Goal: Information Seeking & Learning: Learn about a topic

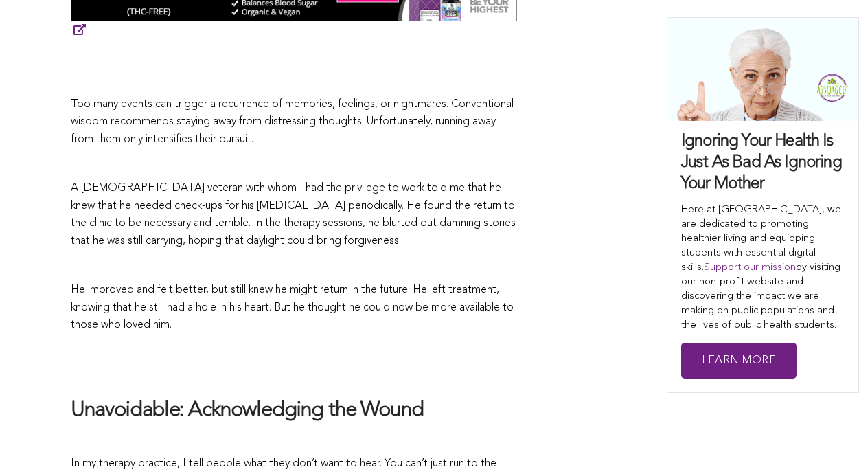
scroll to position [1091, 0]
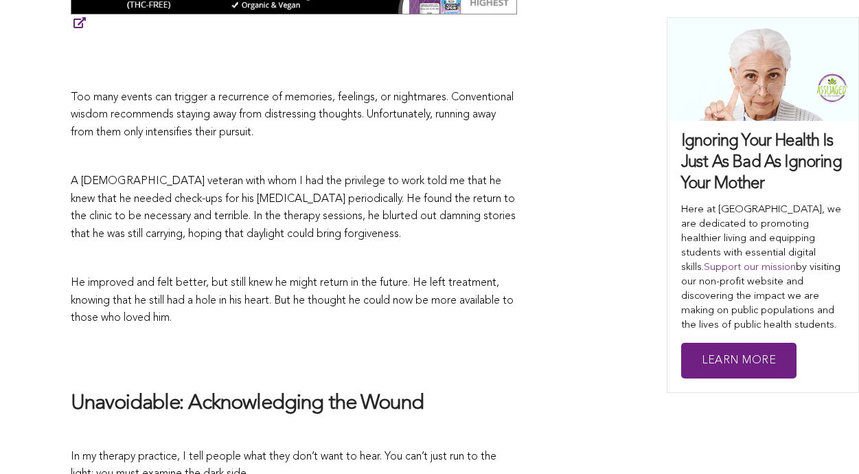
click at [186, 148] on p at bounding box center [294, 157] width 447 height 18
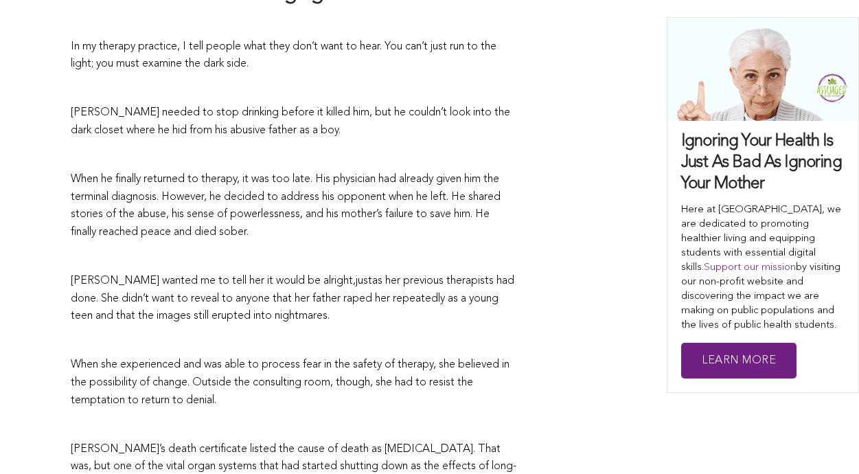
scroll to position [1506, 0]
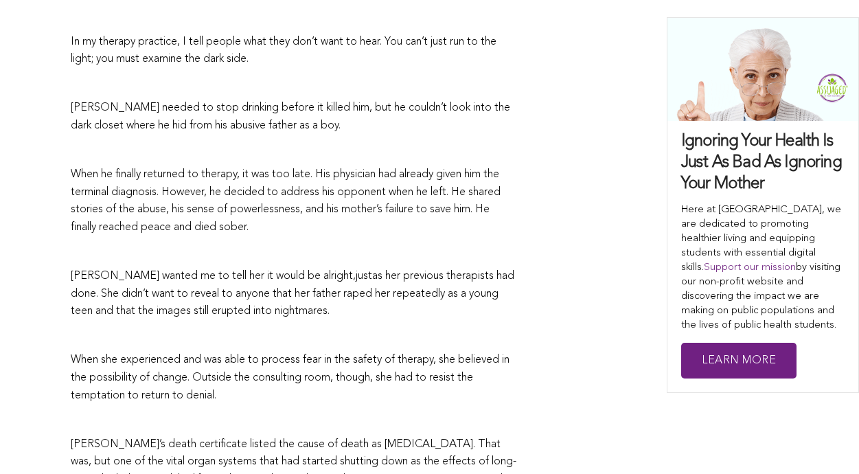
click at [188, 170] on span "When he finally returned to therapy, it was too late. His physician had already…" at bounding box center [286, 201] width 430 height 64
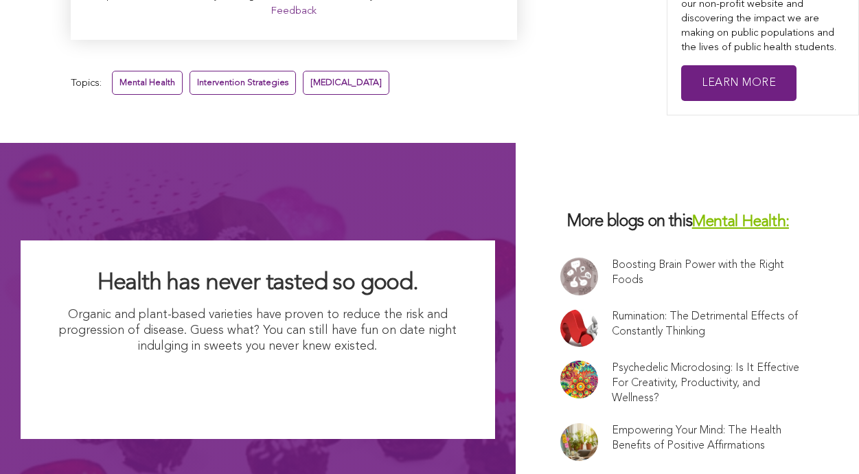
scroll to position [7086, 0]
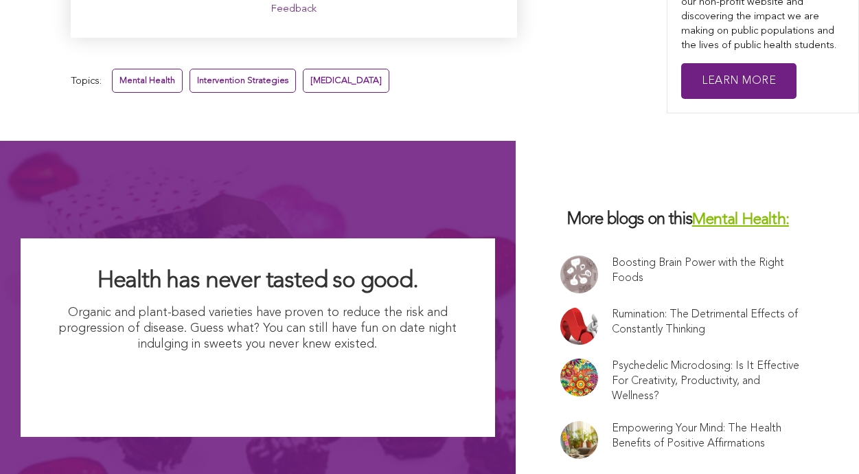
click at [196, 161] on div "Health has never tasted so good. Organic and plant-based varieties have proven …" at bounding box center [258, 337] width 475 height 393
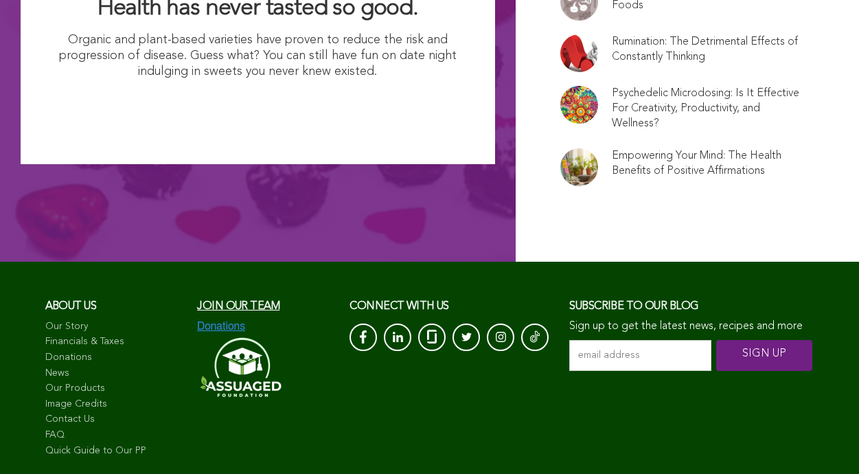
scroll to position [7359, 0]
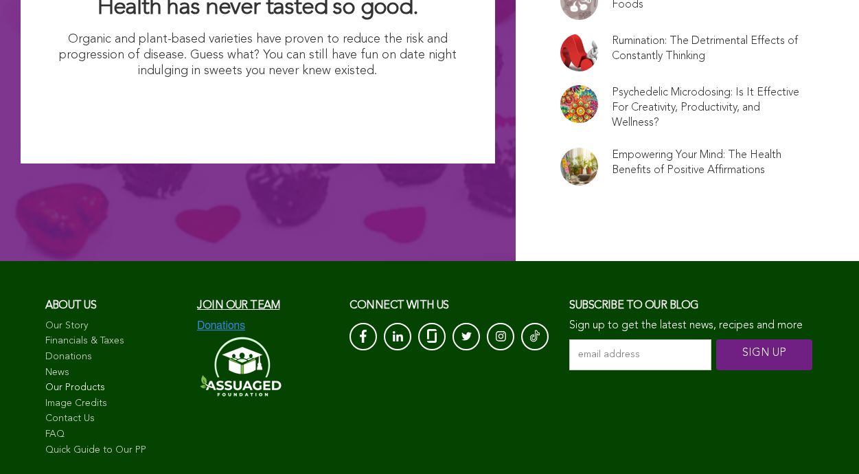
click at [87, 381] on link "Our Products" at bounding box center [114, 388] width 139 height 14
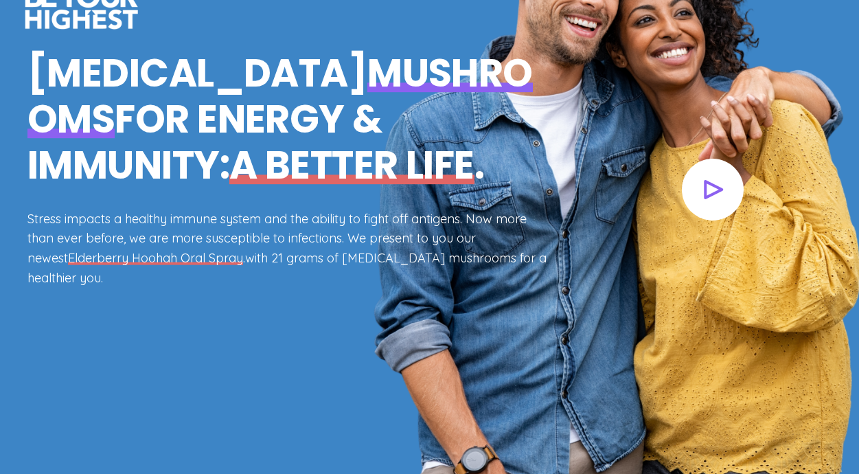
scroll to position [136, 0]
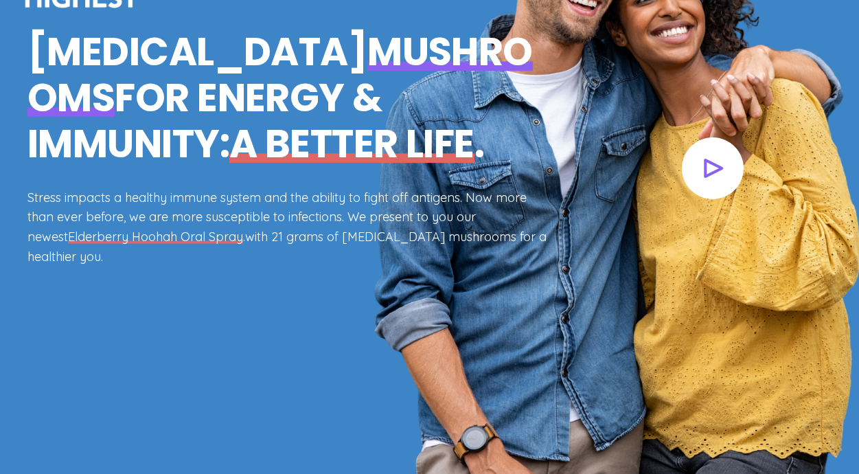
click at [176, 134] on h1 "Adaptogenic mushrooms for energy & immunity: a better life ." at bounding box center [287, 98] width 521 height 139
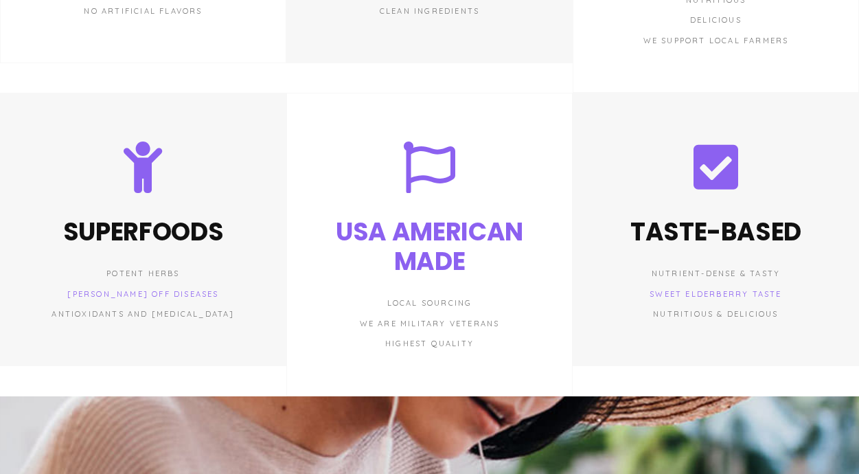
scroll to position [3908, 0]
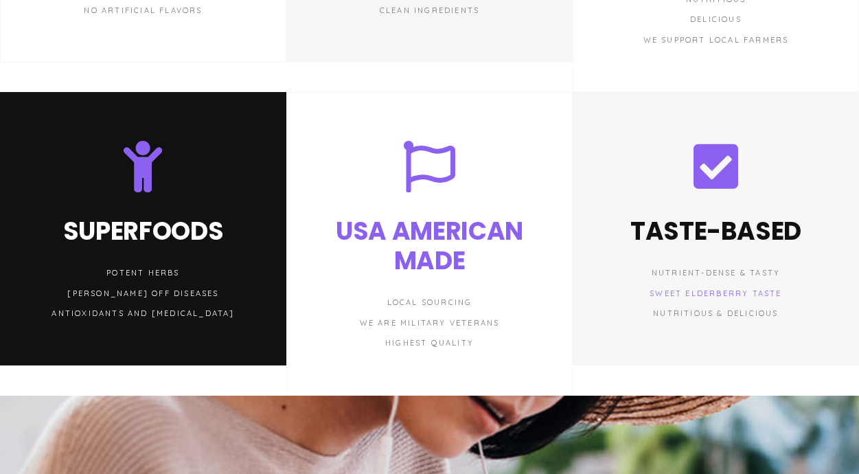
click at [166, 216] on h3 "Superfoods" at bounding box center [143, 231] width 230 height 30
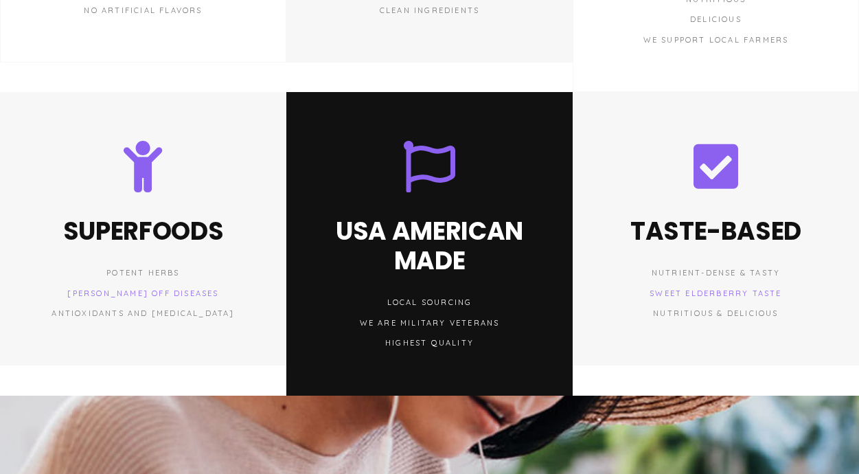
click at [315, 141] on div at bounding box center [430, 167] width 230 height 52
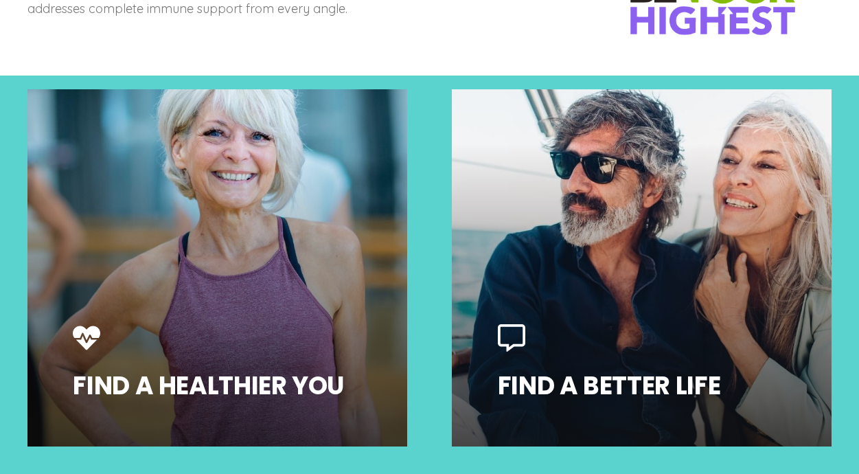
scroll to position [5386, 0]
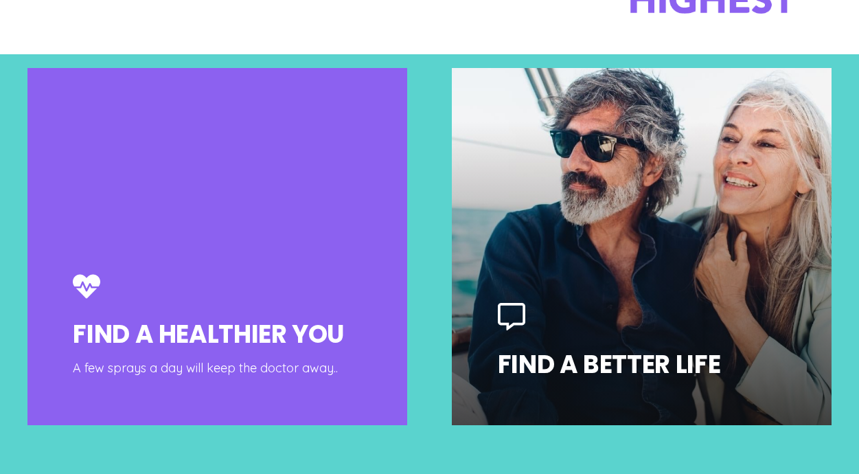
click at [191, 216] on link at bounding box center [217, 246] width 380 height 357
